Goal: Task Accomplishment & Management: Manage account settings

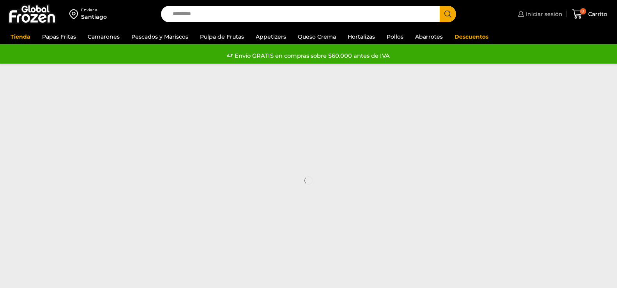
click at [545, 15] on span "Iniciar sesión" at bounding box center [543, 14] width 39 height 8
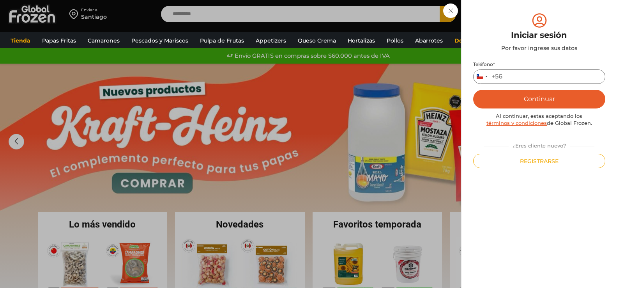
click at [520, 73] on input "Teléfono *" at bounding box center [539, 76] width 132 height 14
type input "*********"
click at [537, 97] on button "Continuar" at bounding box center [539, 99] width 132 height 19
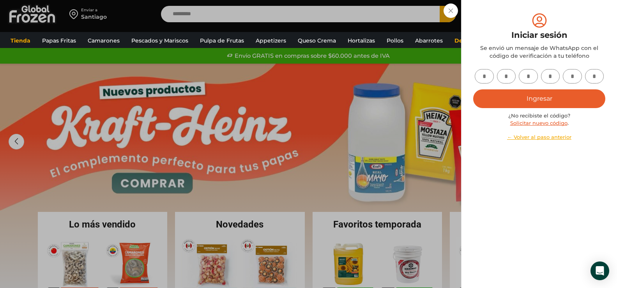
click at [486, 76] on input "text" at bounding box center [484, 76] width 19 height 14
type input "*"
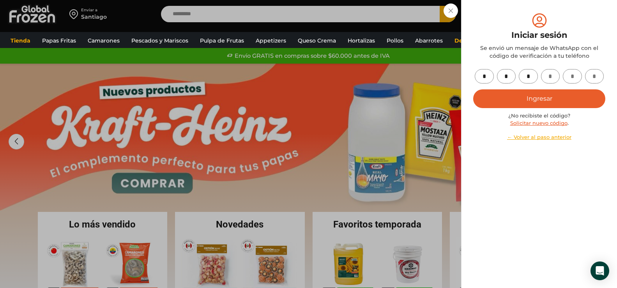
type input "*"
click at [534, 102] on button "Ingresar" at bounding box center [539, 98] width 132 height 19
